Goal: Transaction & Acquisition: Purchase product/service

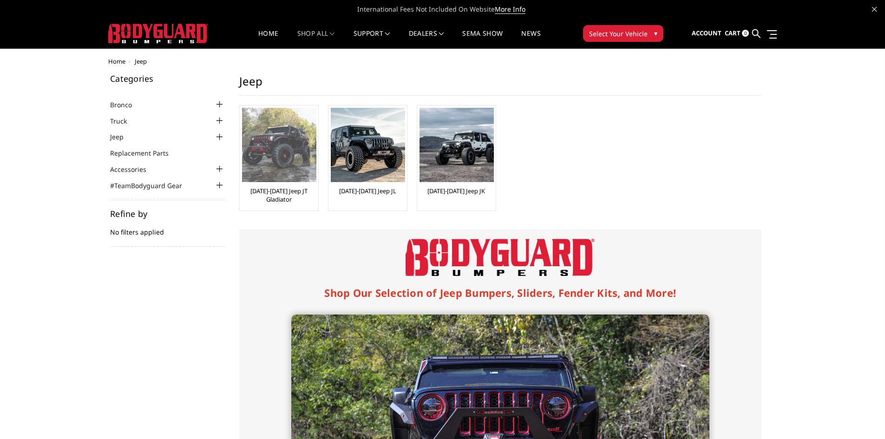
click at [287, 177] on img at bounding box center [279, 145] width 74 height 74
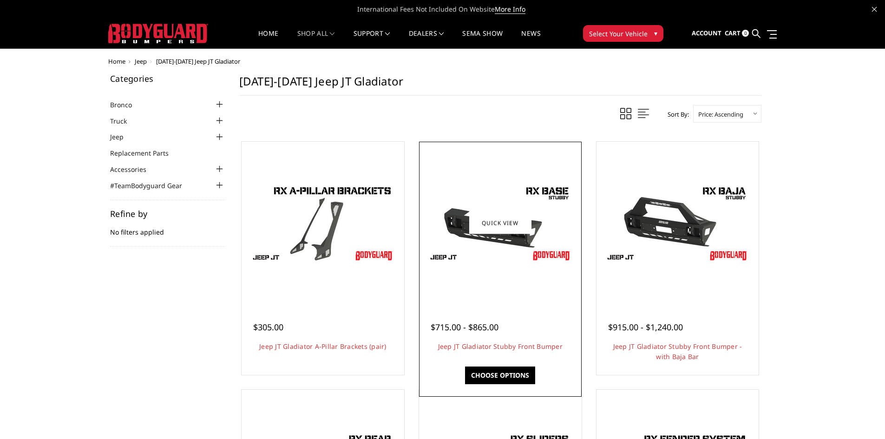
click at [488, 264] on img at bounding box center [500, 223] width 149 height 84
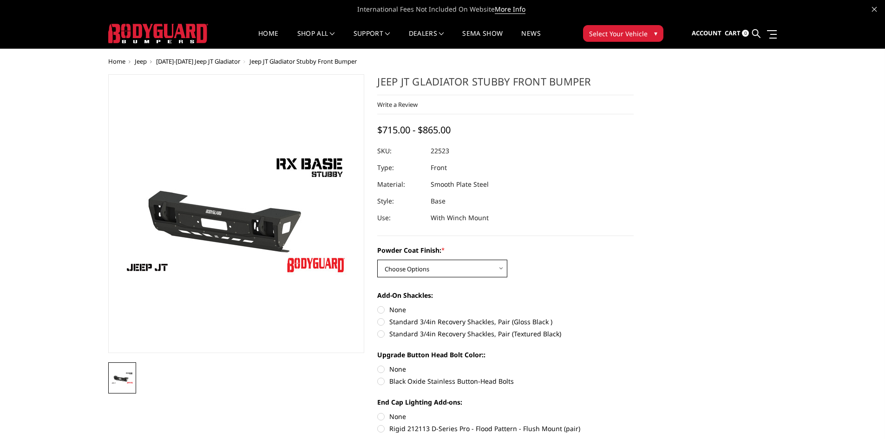
click at [499, 264] on select "Choose Options Bare Metal Textured Black Powder Coat" at bounding box center [442, 269] width 130 height 18
select select "4246"
click at [377, 260] on select "Choose Options Bare Metal Textured Black Powder Coat" at bounding box center [442, 269] width 130 height 18
click at [380, 331] on label "Standard 3/4in Recovery Shackles, Pair (Textured Black)" at bounding box center [505, 334] width 256 height 10
click at [634, 317] on input "Standard 3/4in Recovery Shackles, Pair (Textured Black)" at bounding box center [634, 317] width 0 height 0
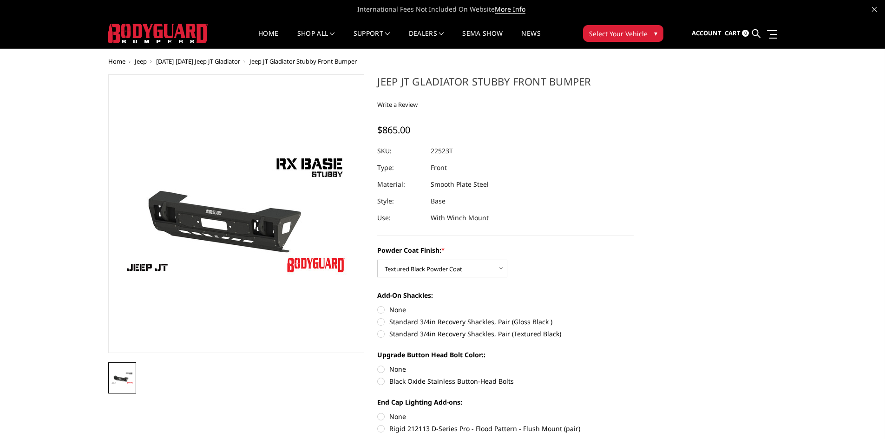
radio input "true"
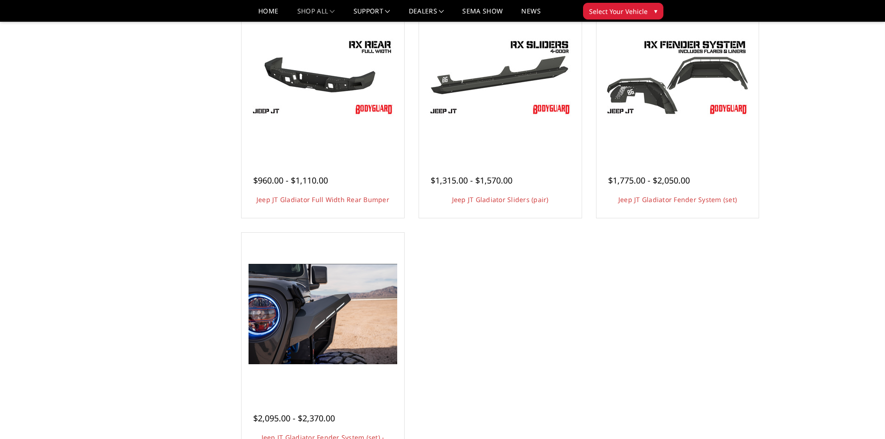
scroll to position [418, 0]
